Goal: Task Accomplishment & Management: Manage account settings

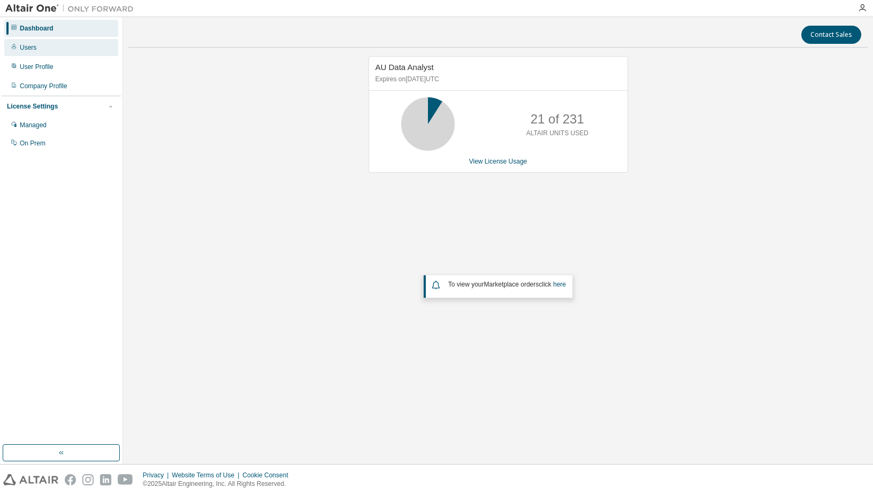
click at [43, 51] on div "Users" at bounding box center [61, 47] width 114 height 17
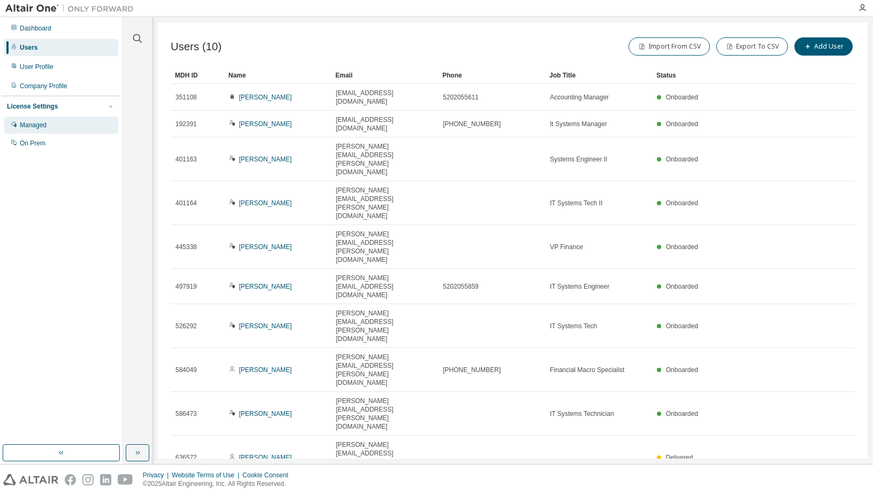
click at [41, 122] on div "Managed" at bounding box center [33, 125] width 27 height 9
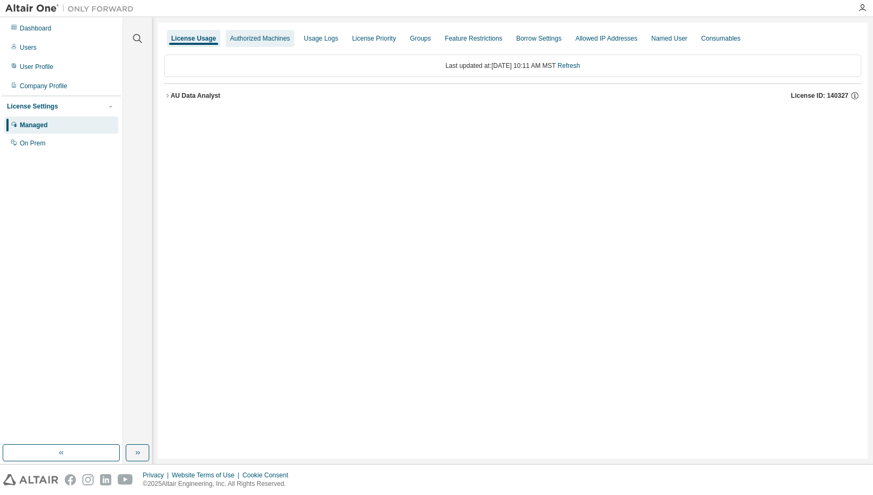
click at [258, 41] on div "Authorized Machines" at bounding box center [260, 38] width 60 height 9
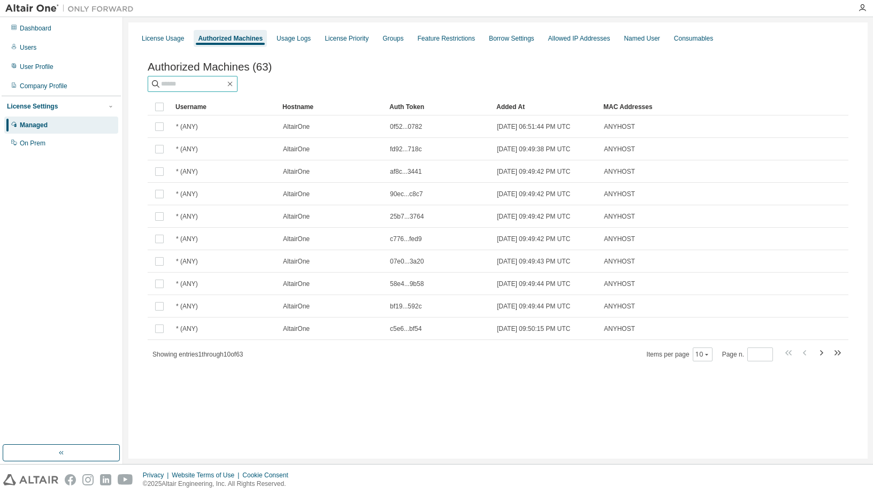
click at [210, 87] on input "text" at bounding box center [193, 84] width 64 height 11
type input "*"
type input "**"
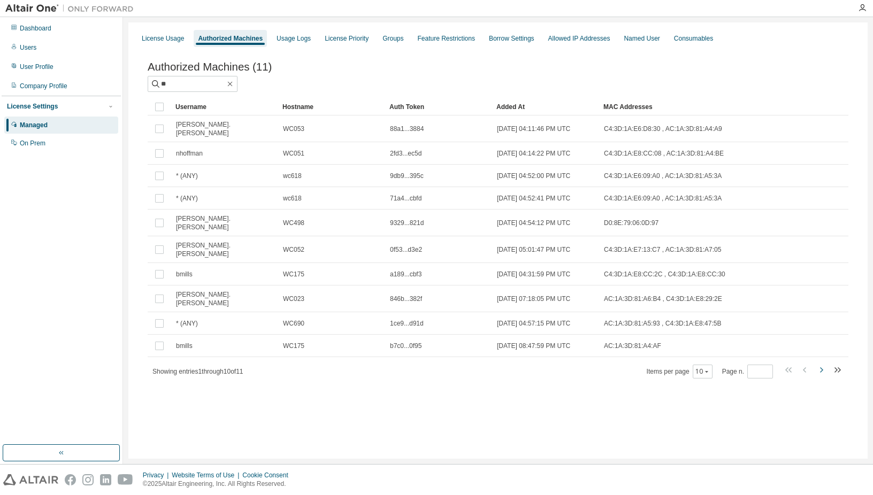
click at [823, 364] on icon "button" at bounding box center [820, 370] width 13 height 13
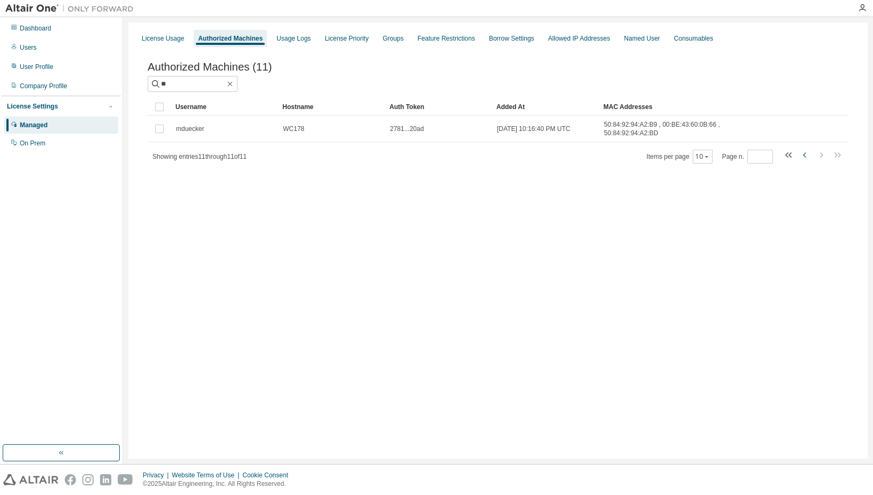
click at [806, 158] on icon "button" at bounding box center [804, 155] width 13 height 13
type input "*"
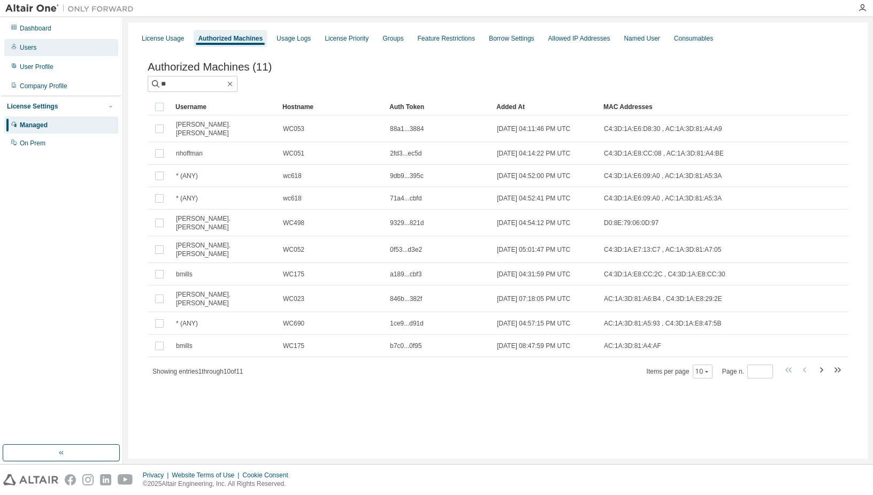
click at [38, 45] on div "Users" at bounding box center [61, 47] width 114 height 17
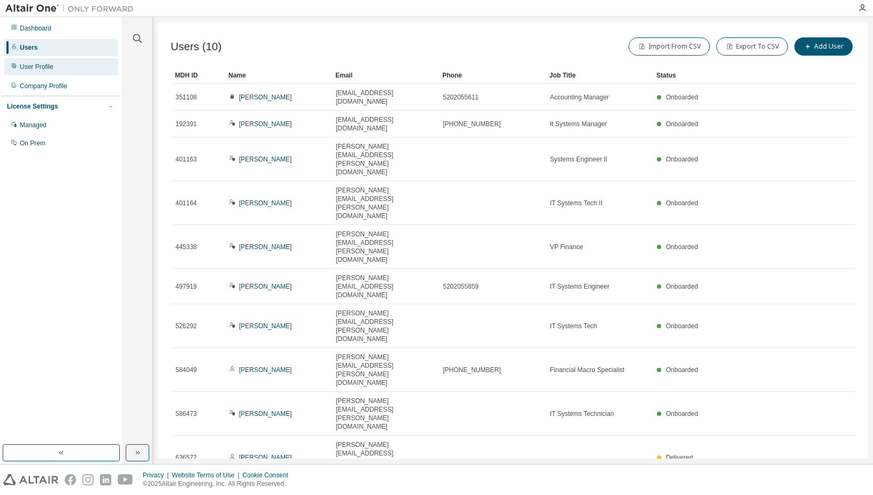
click at [41, 69] on div "User Profile" at bounding box center [37, 67] width 34 height 9
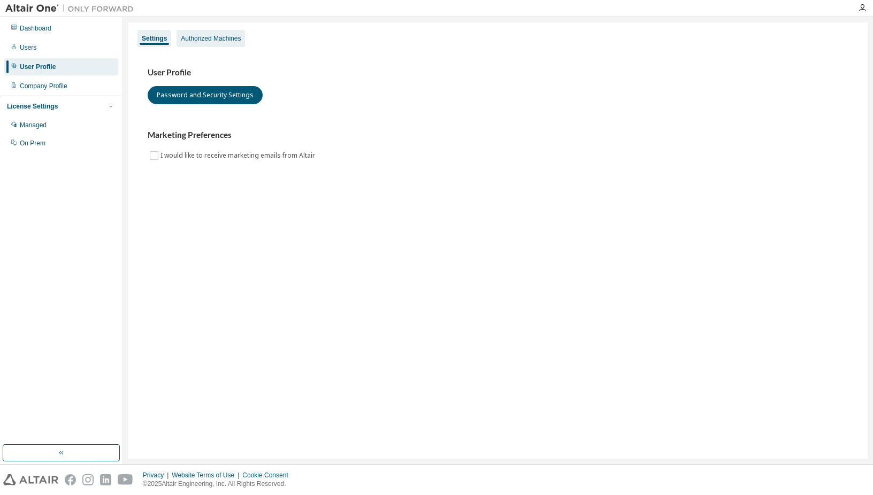
click at [219, 33] on div "Authorized Machines" at bounding box center [210, 38] width 68 height 17
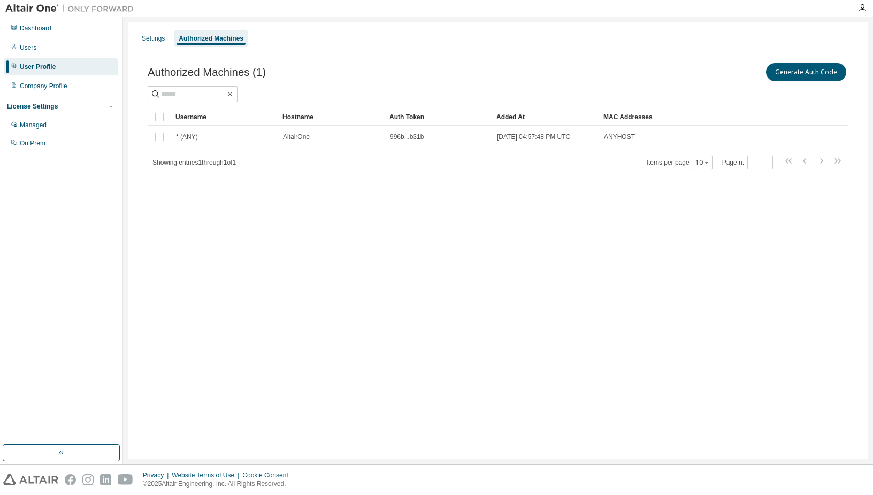
click at [166, 48] on div "Settings Authorized Machines" at bounding box center [498, 38] width 726 height 19
click at [153, 42] on div "Settings" at bounding box center [153, 38] width 23 height 9
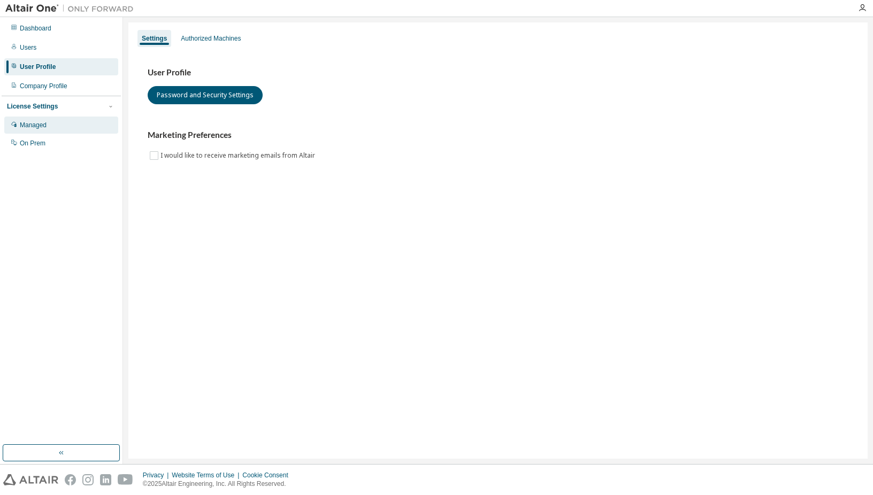
click at [38, 128] on div "Managed" at bounding box center [33, 125] width 27 height 9
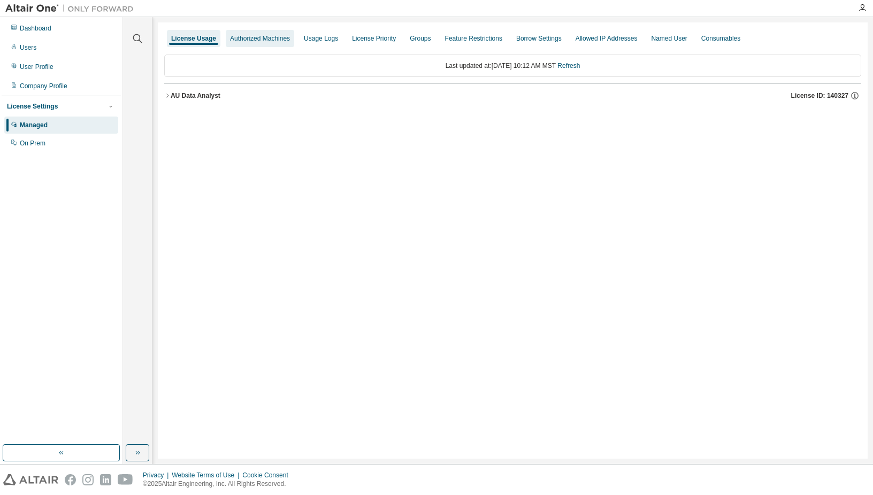
click at [280, 38] on div "Authorized Machines" at bounding box center [260, 38] width 60 height 9
